Goal: Find specific page/section: Find specific page/section

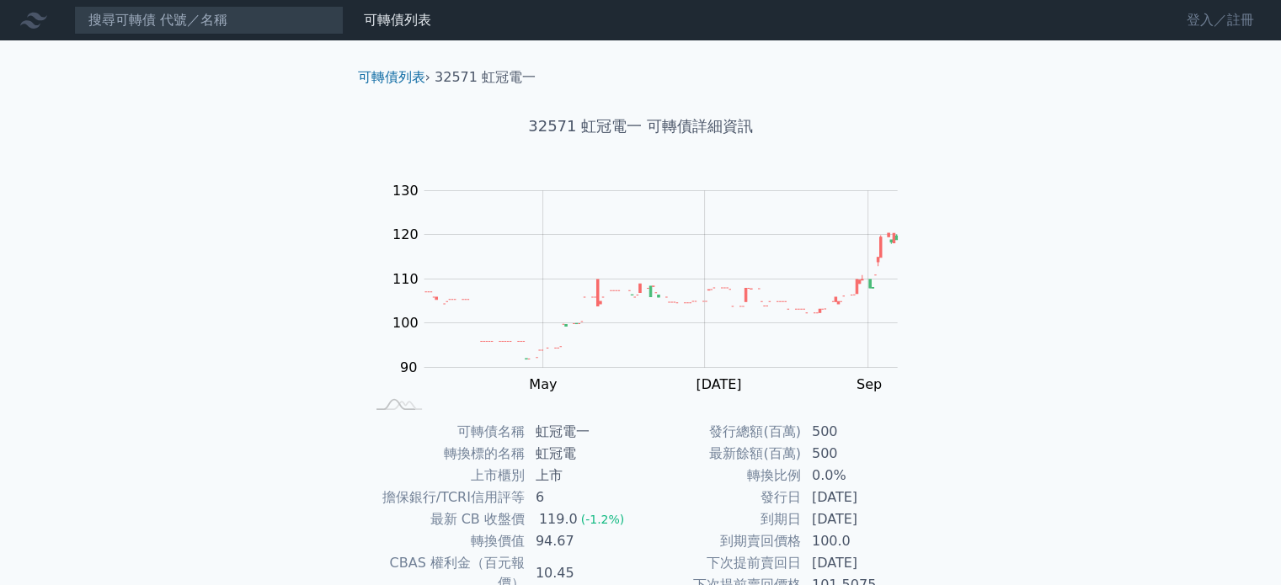
click at [1204, 12] on link "登入／註冊" at bounding box center [1220, 20] width 94 height 27
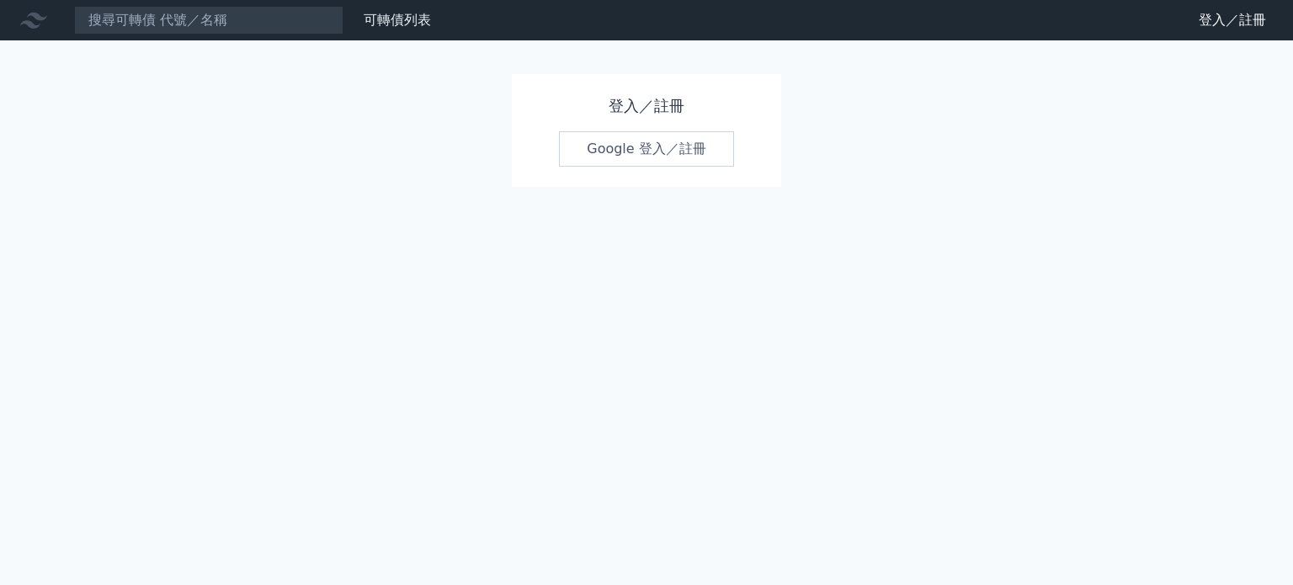
click at [636, 153] on link "Google 登入／註冊" at bounding box center [646, 148] width 175 height 35
click at [673, 110] on h1 "登入／註冊" at bounding box center [646, 106] width 175 height 24
click at [624, 102] on h1 "登入／註冊" at bounding box center [646, 106] width 175 height 24
click at [1210, 19] on link "登入／註冊" at bounding box center [1232, 20] width 94 height 27
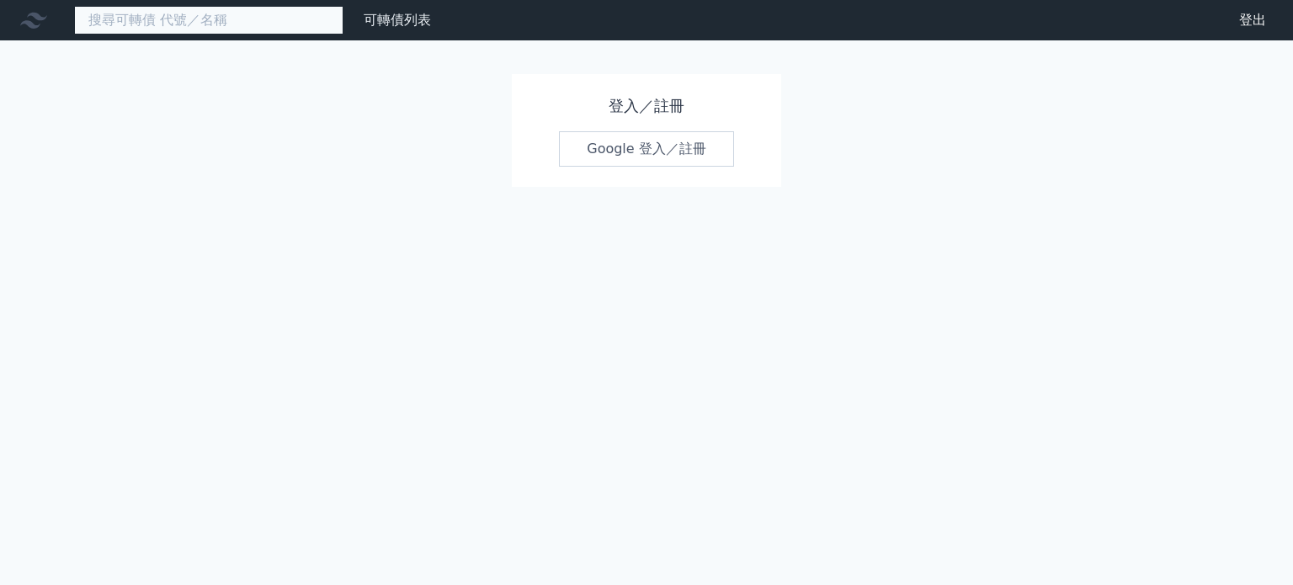
click at [131, 19] on input at bounding box center [208, 20] width 269 height 29
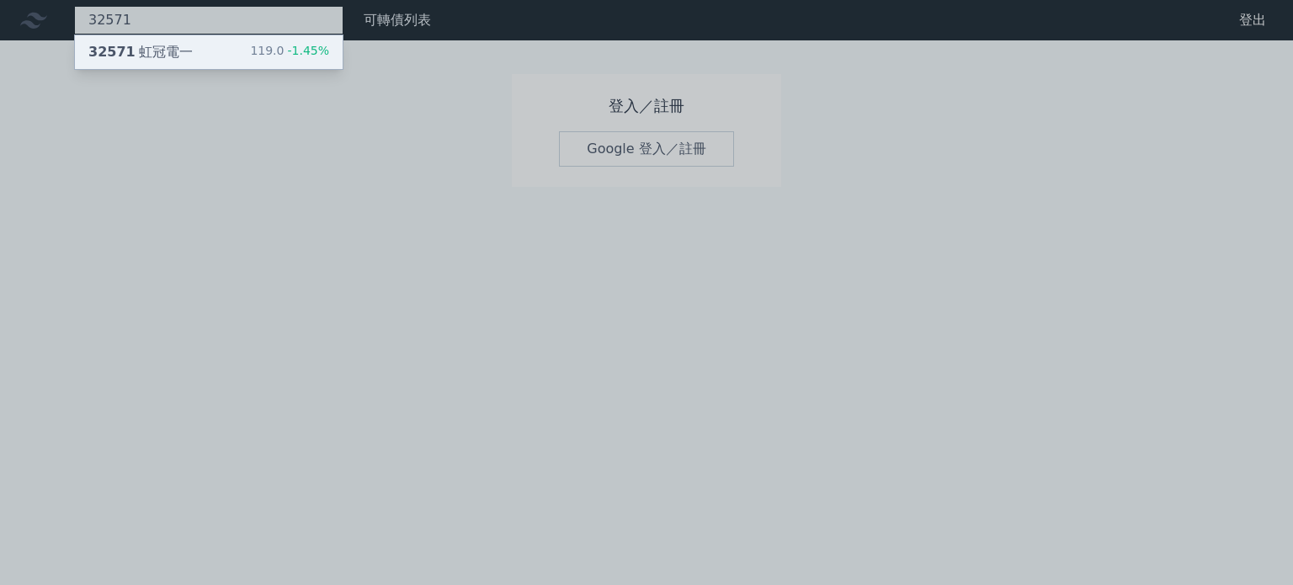
type input "32571"
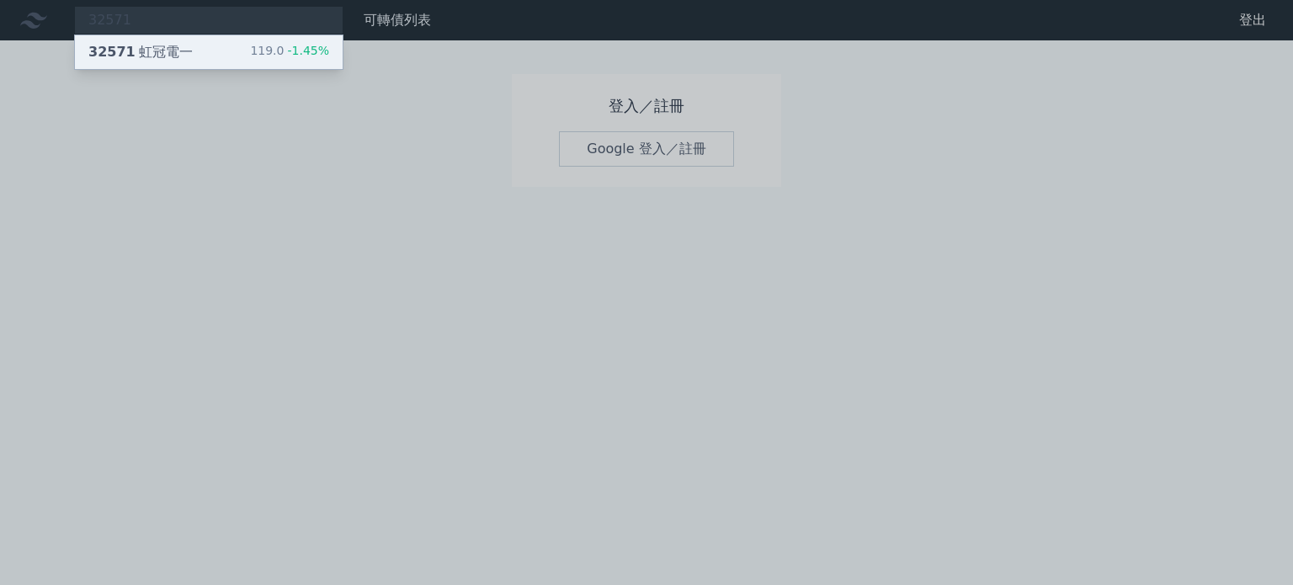
click at [184, 42] on div "32571 虹冠電一" at bounding box center [140, 52] width 104 height 20
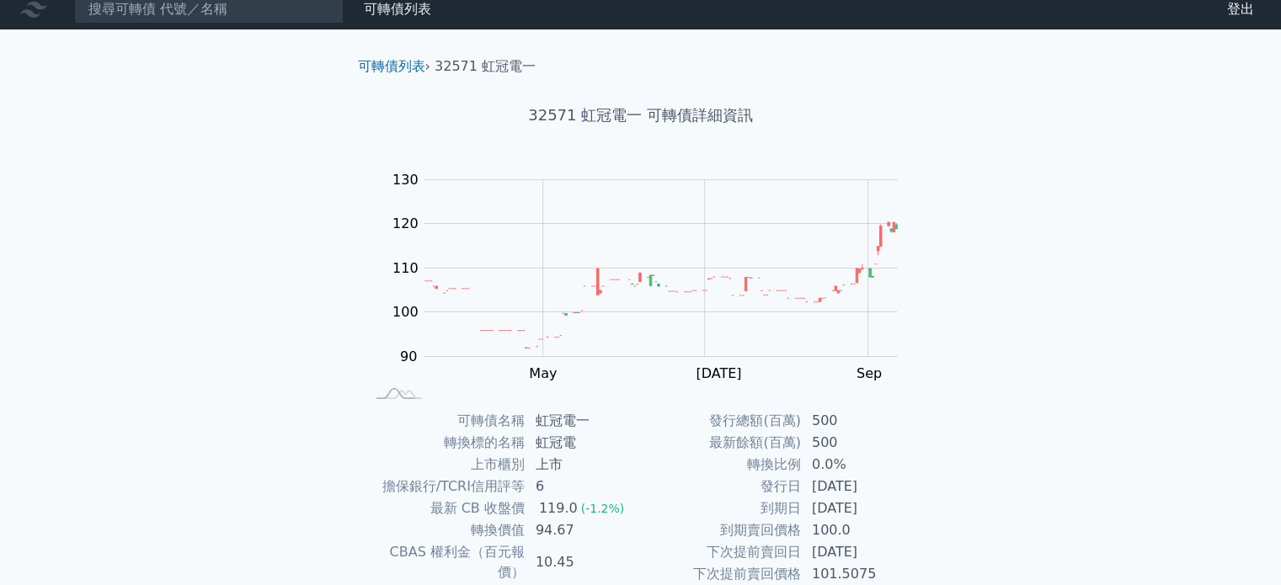
scroll to position [194, 0]
